Goal: Use online tool/utility: Utilize a website feature to perform a specific function

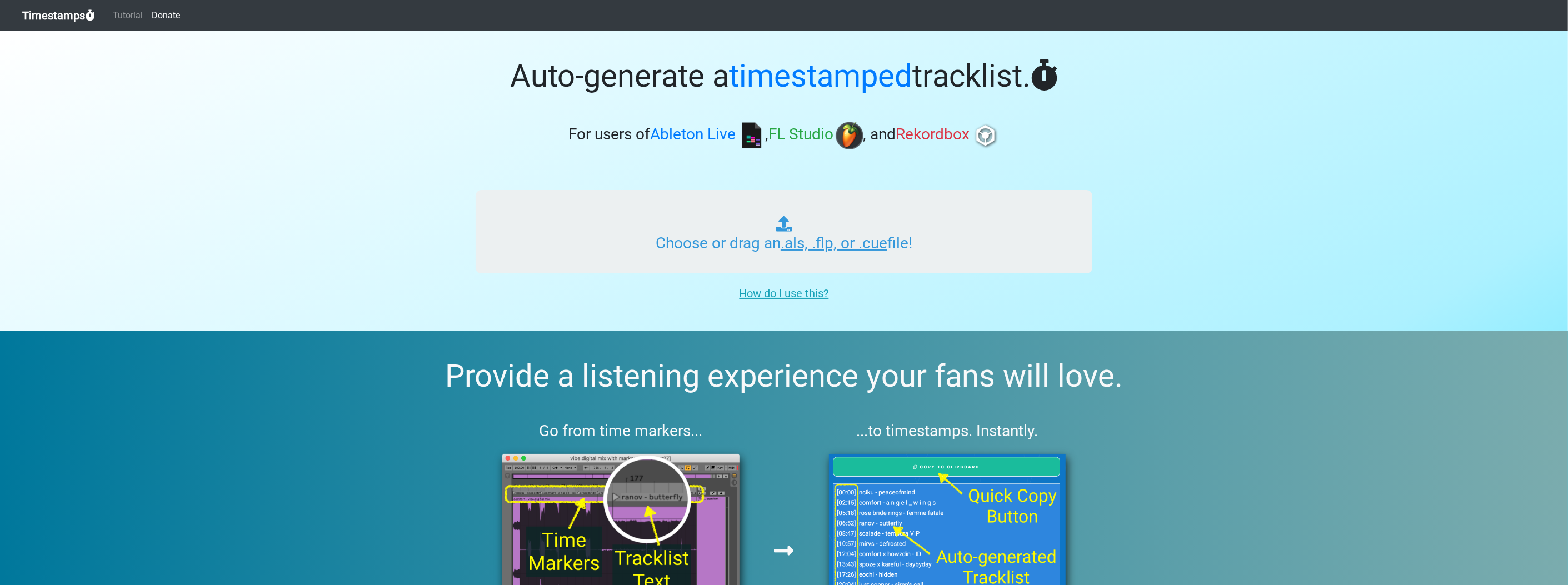
click at [822, 253] on input "Choose or drag an .als, .flp, or .cue file!" at bounding box center [783, 232] width 617 height 84
type input "C:\fakepath\NAMY 1_3.flp"
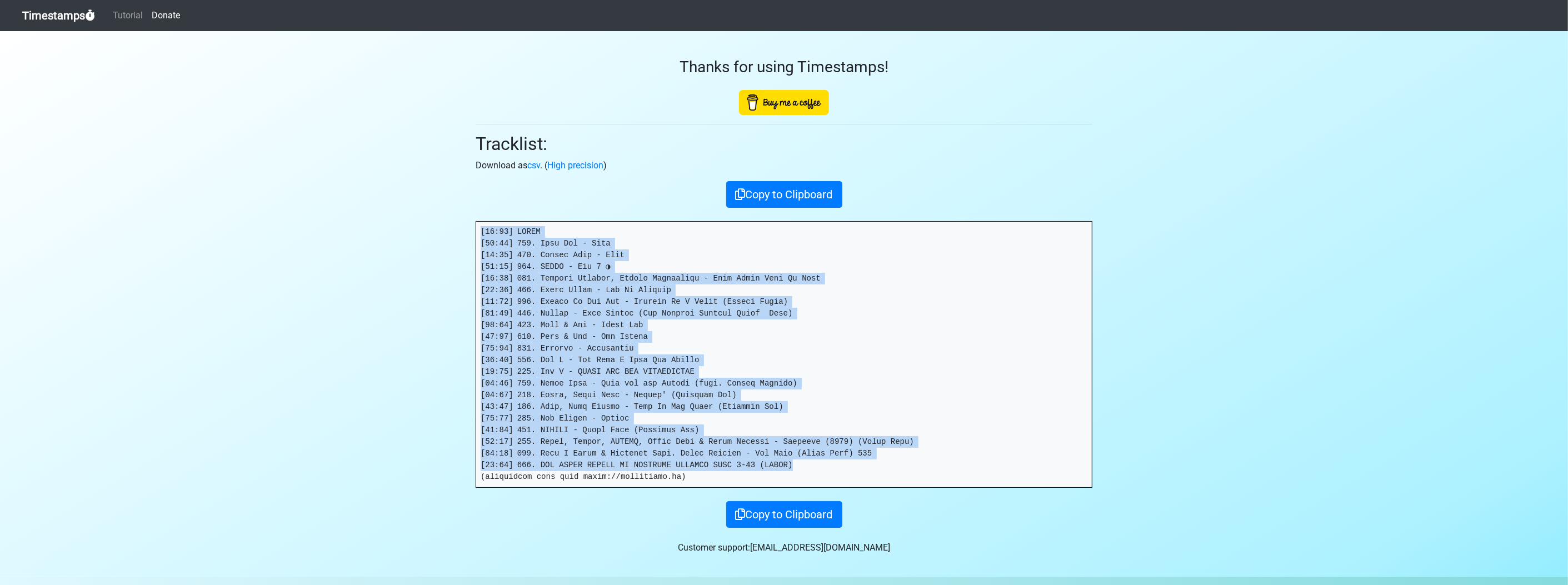
drag, startPoint x: 811, startPoint y: 463, endPoint x: 370, endPoint y: 223, distance: 502.1
click at [370, 223] on section "Thanks for using Timestamps! Tracklist: Download as csv . ( High precision ) Co…" at bounding box center [784, 303] width 1568 height 545
drag, startPoint x: 370, startPoint y: 223, endPoint x: 523, endPoint y: 250, distance: 155.4
copy pre "[26:75] LOREM [84:99] 309. Ipsu Dol - Sita [38:92] 078. Consec Adip - Elit [73:…"
